Goal: Transaction & Acquisition: Purchase product/service

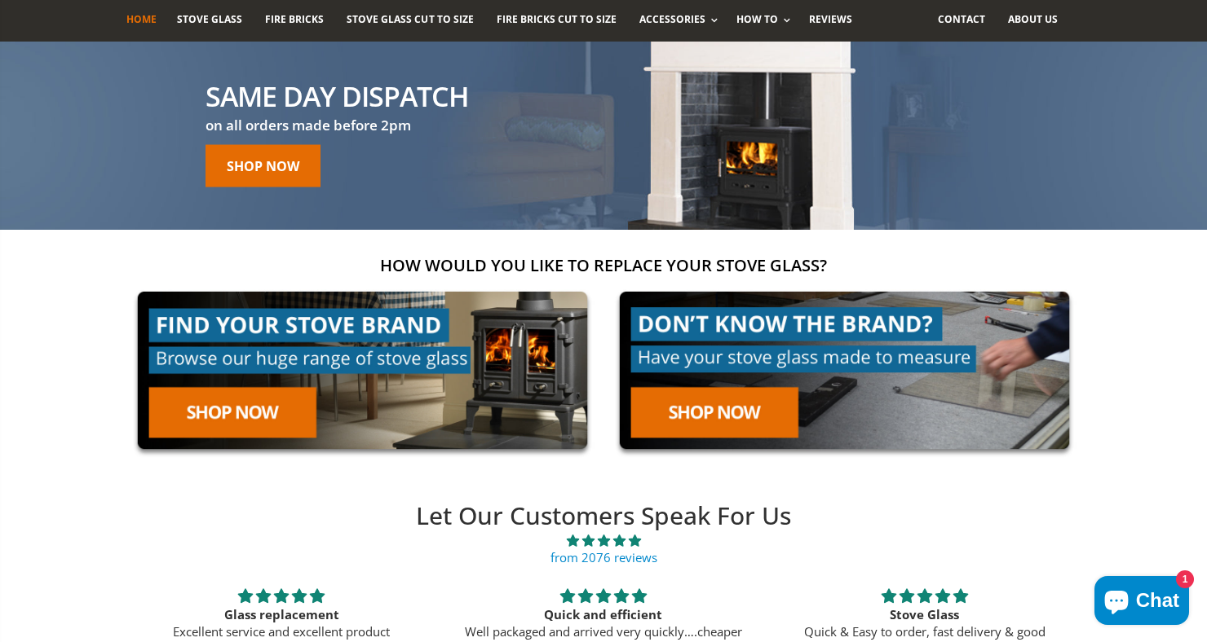
scroll to position [109, 0]
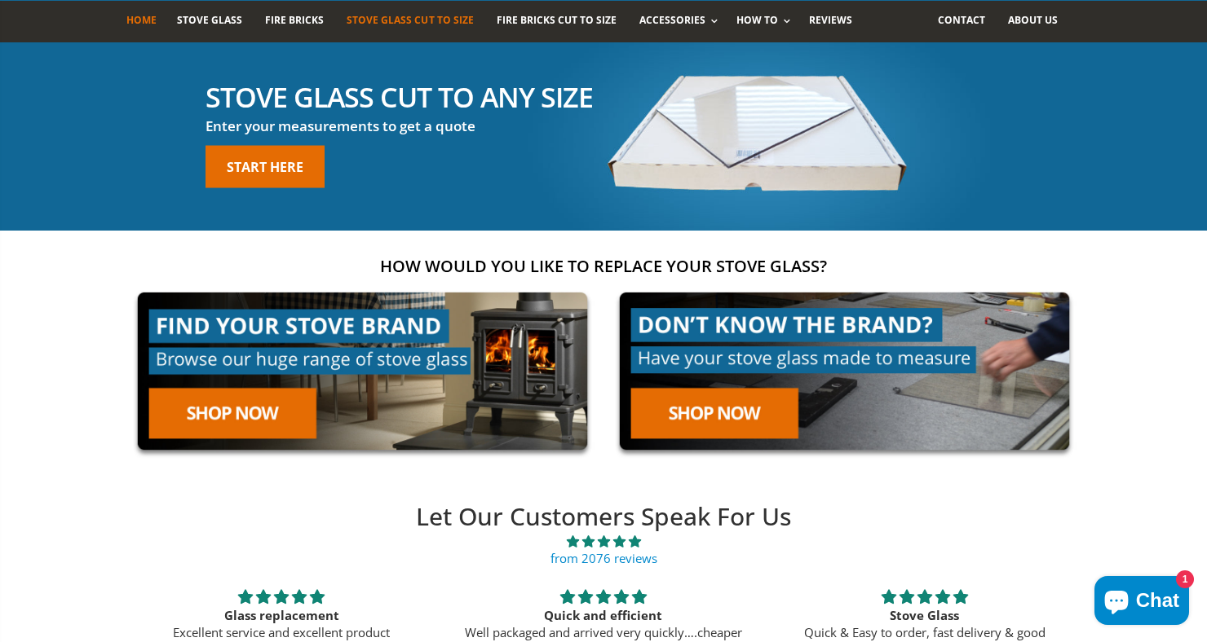
click at [429, 18] on span "Stove Glass Cut To Size" at bounding box center [409, 20] width 126 height 14
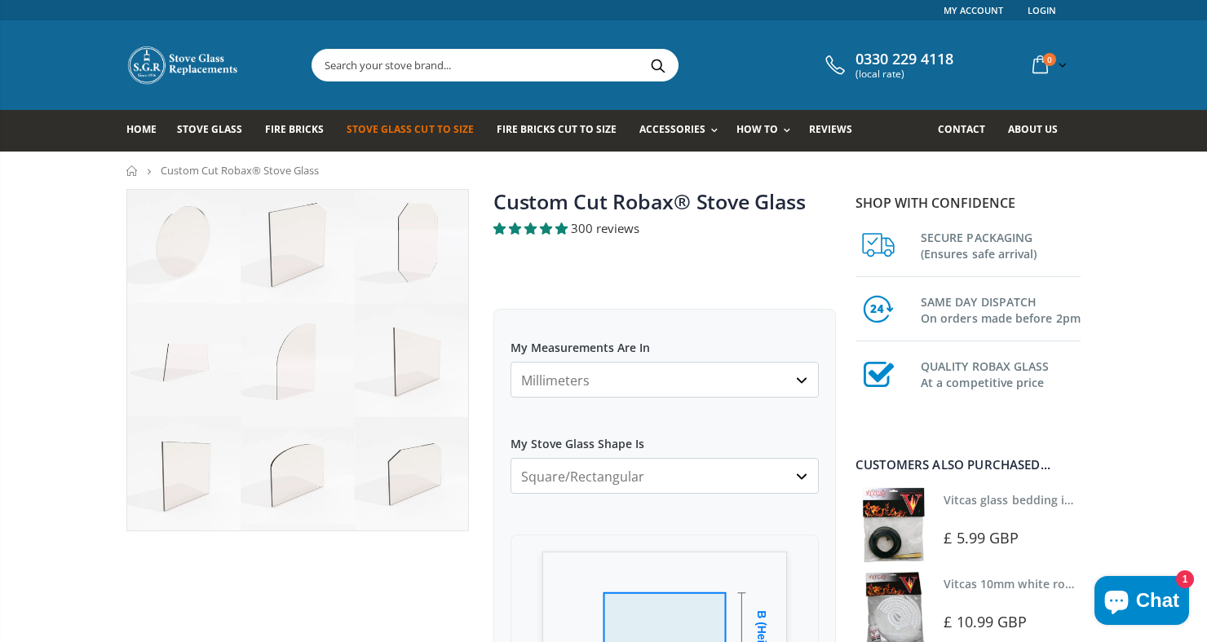
click at [596, 375] on select "Millimeters Centimeters Inches" at bounding box center [664, 380] width 308 height 36
click at [594, 379] on select "Millimeters Centimeters Inches" at bounding box center [664, 380] width 308 height 36
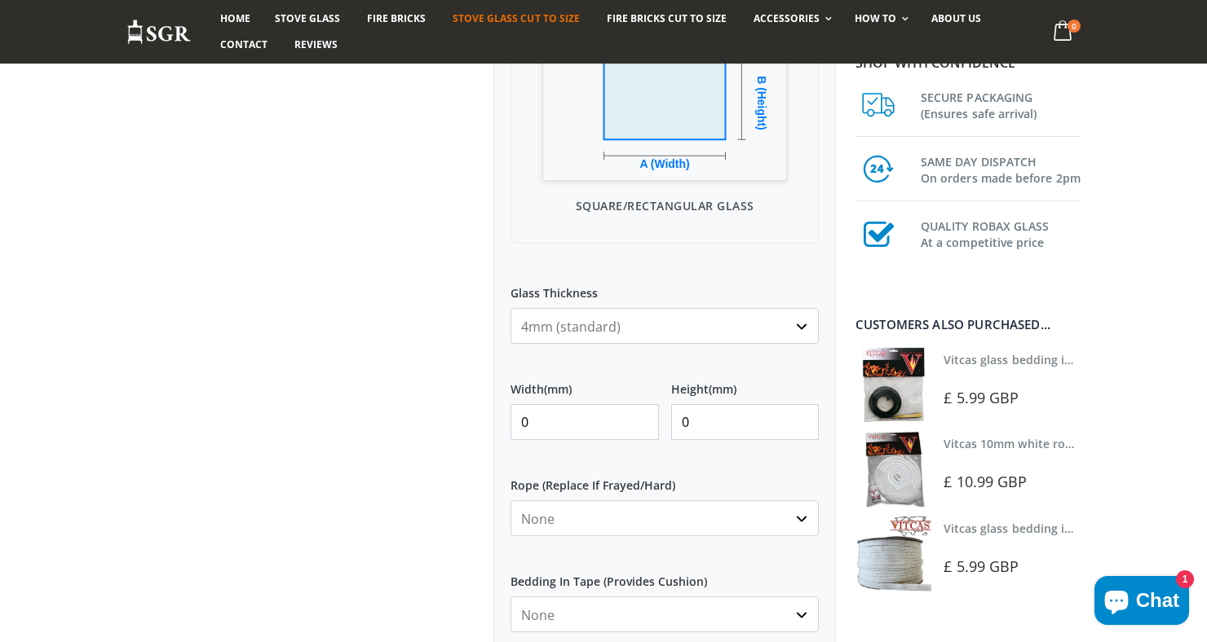
scroll to position [552, 0]
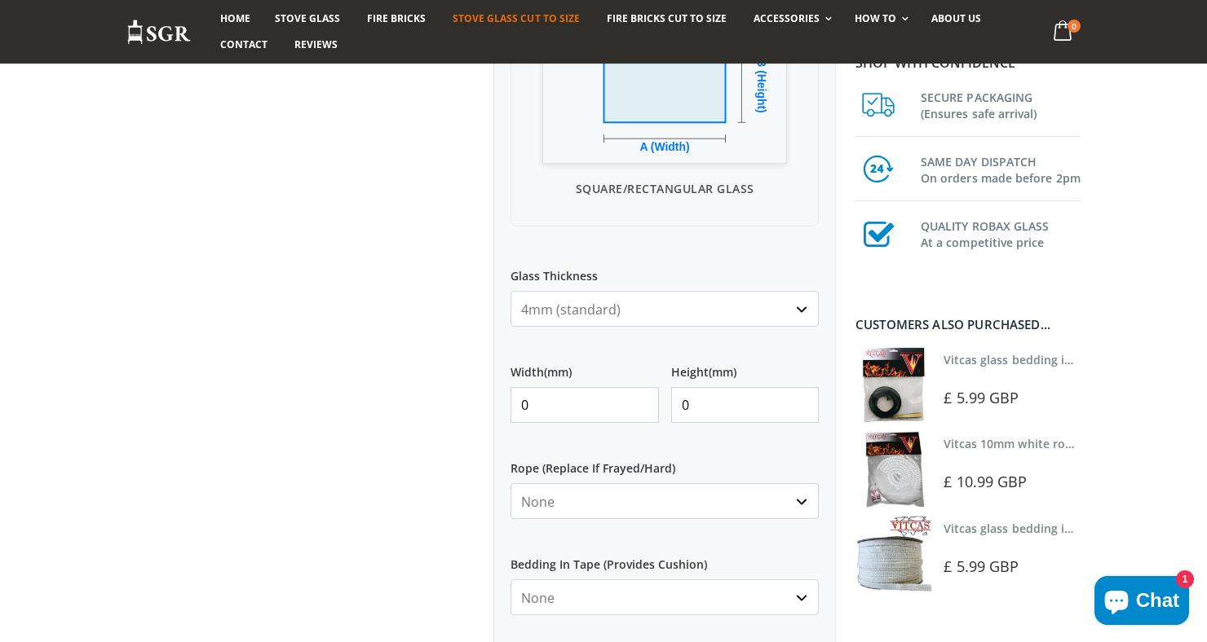
click at [559, 411] on input "0" at bounding box center [584, 405] width 148 height 36
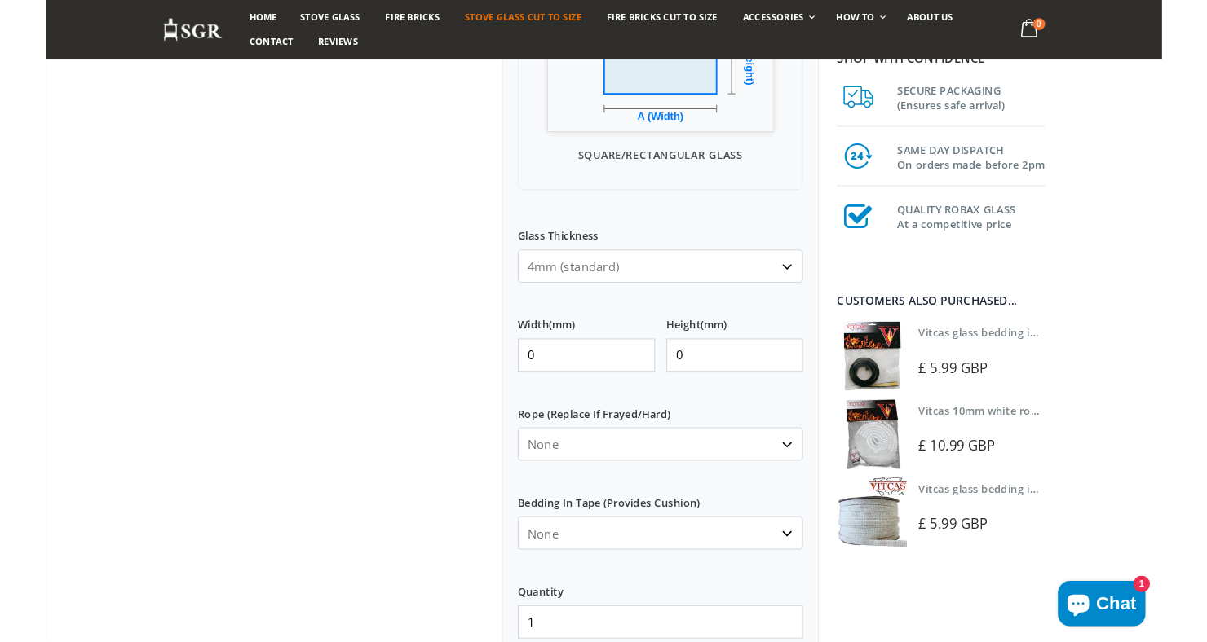
scroll to position [578, 0]
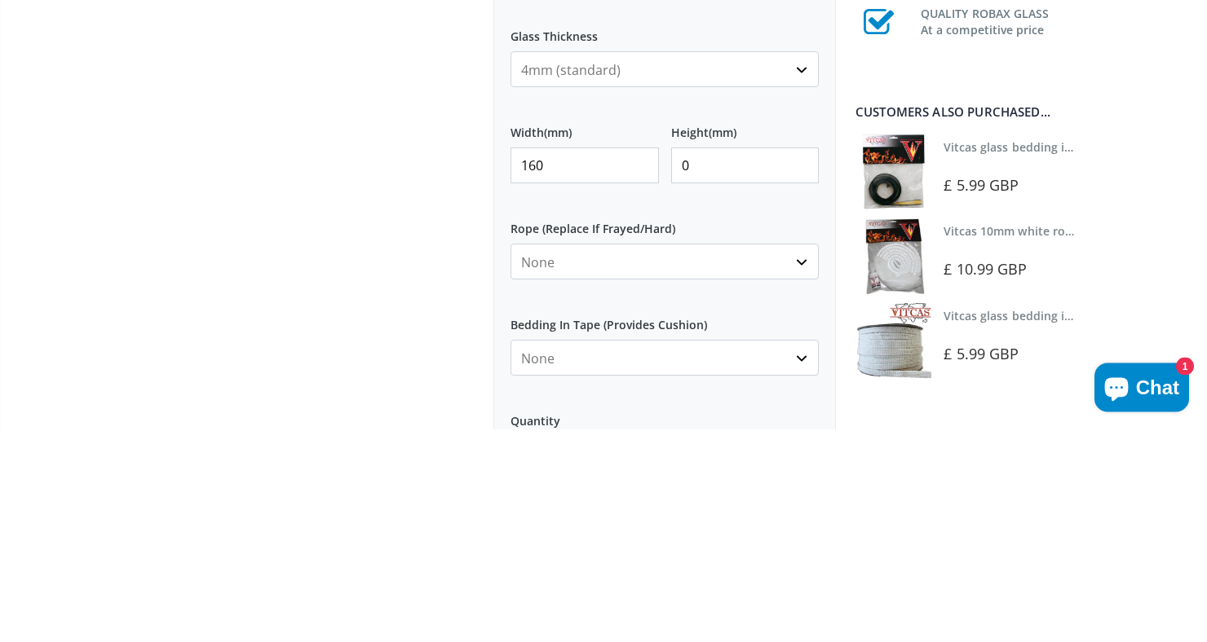
type input "160"
click at [713, 382] on input "0" at bounding box center [745, 379] width 148 height 36
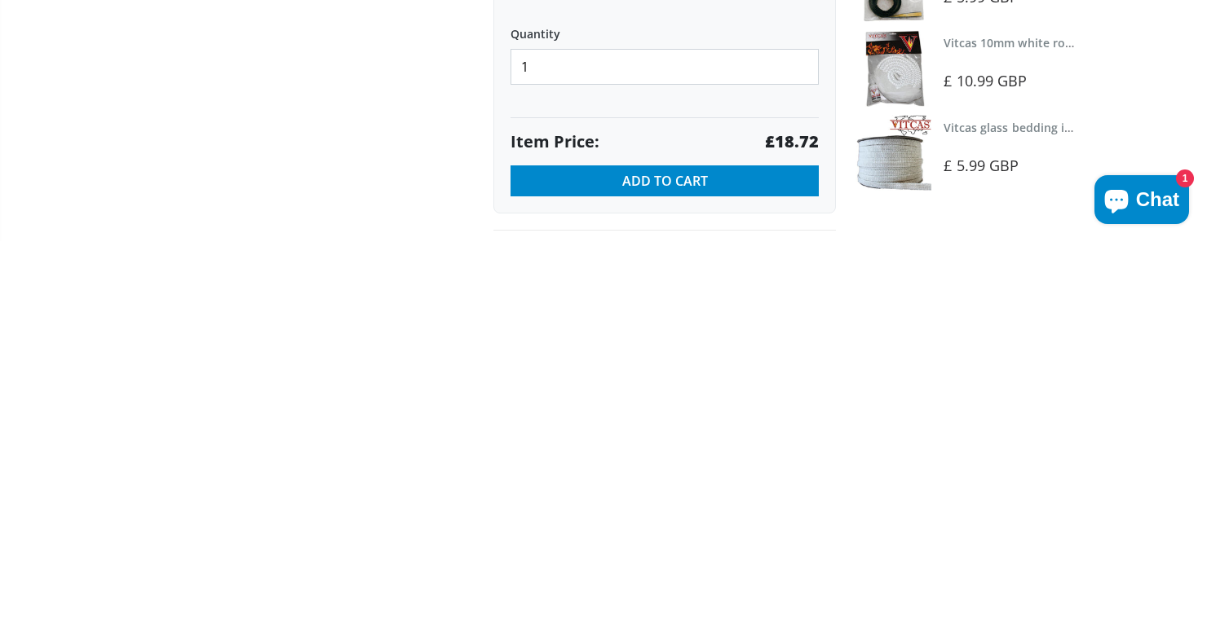
scroll to position [785, 0]
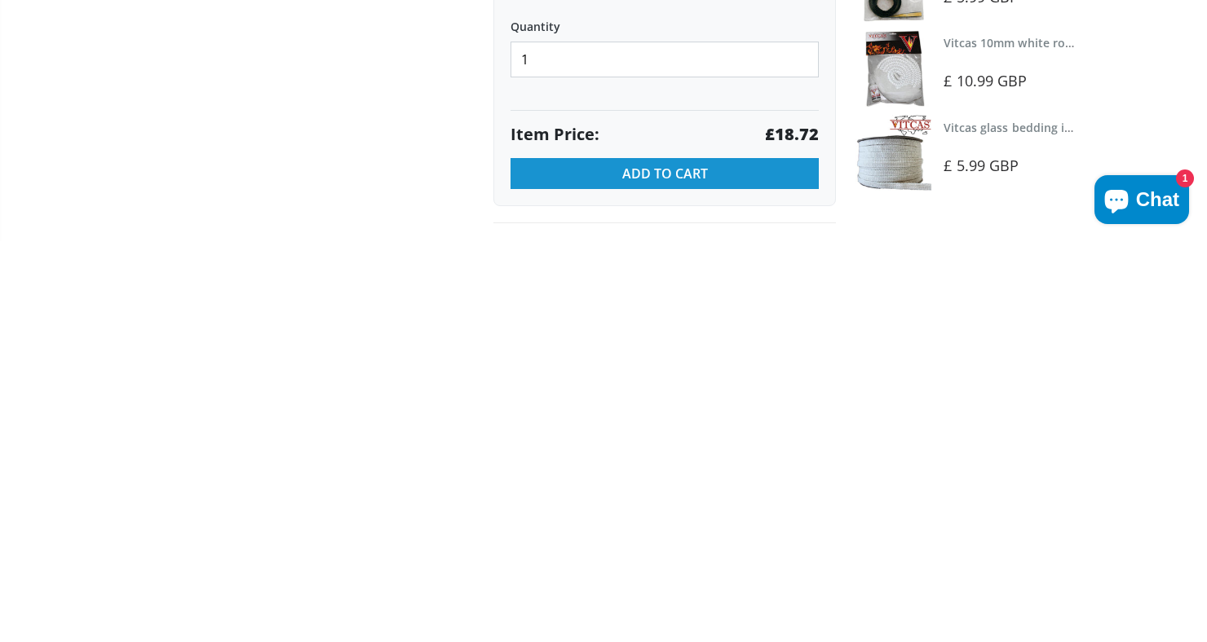
type input "195"
click at [681, 580] on span "Add to Cart" at bounding box center [665, 575] width 86 height 18
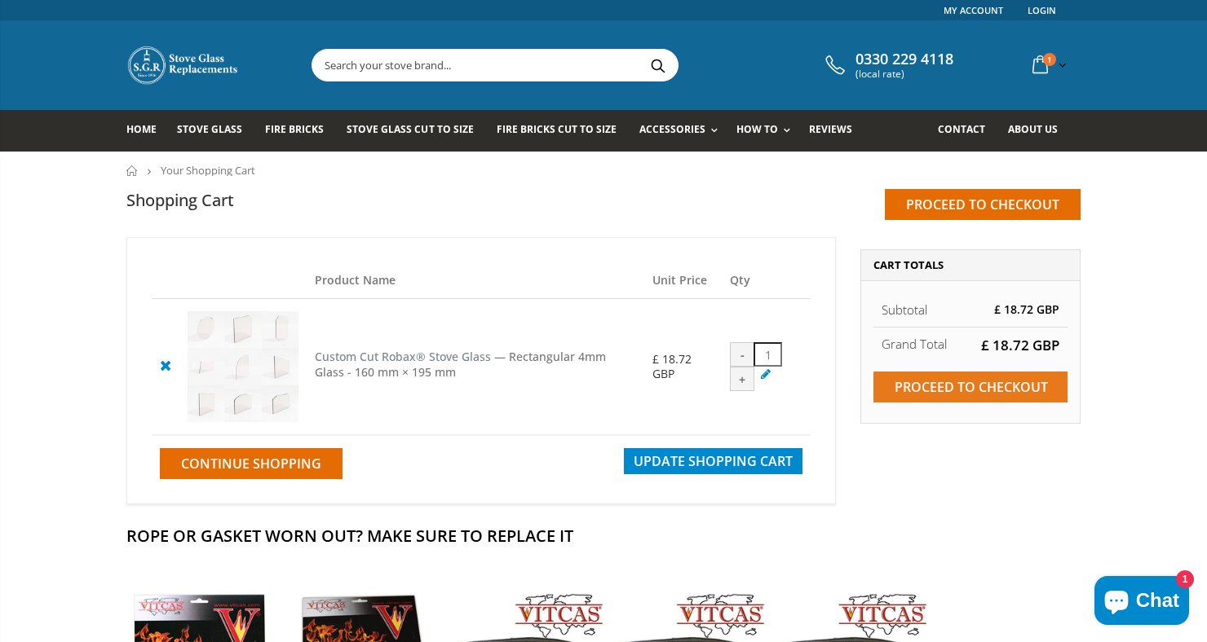
click at [1007, 394] on input "Proceed to checkout" at bounding box center [970, 387] width 194 height 31
